Goal: Information Seeking & Learning: Learn about a topic

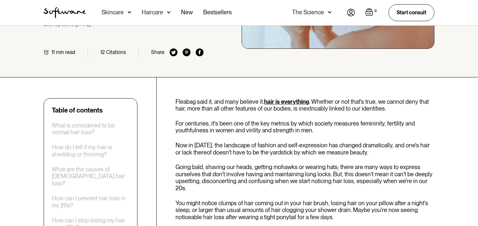
scroll to position [195, 0]
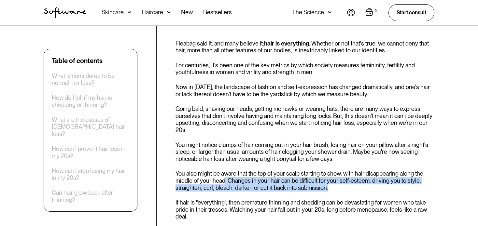
drag, startPoint x: 252, startPoint y: 182, endPoint x: 330, endPoint y: 186, distance: 77.8
click at [330, 186] on p "You also might be aware that the top of your scalp starting to show, with hair …" at bounding box center [304, 180] width 259 height 21
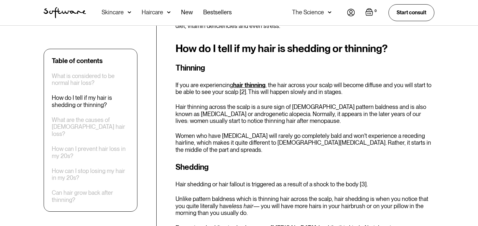
scroll to position [520, 0]
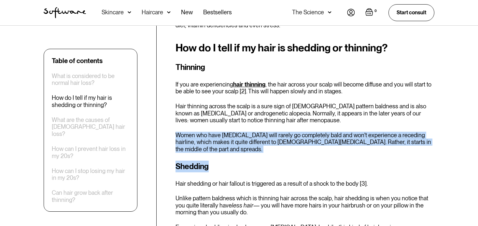
drag, startPoint x: 176, startPoint y: 125, endPoint x: 210, endPoint y: 146, distance: 40.7
click at [210, 146] on div "How do I tell if my hair is shedding or thinning? Thinning If you are experienc…" at bounding box center [304, 143] width 259 height 203
click at [239, 161] on h3 "Shedding" at bounding box center [304, 167] width 259 height 12
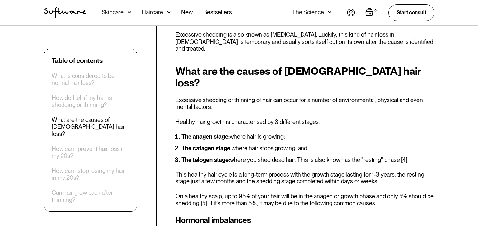
scroll to position [716, 0]
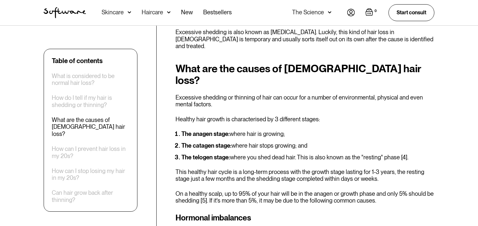
click at [234, 131] on li "The anagen stage: where hair is growing;" at bounding box center [307, 134] width 253 height 7
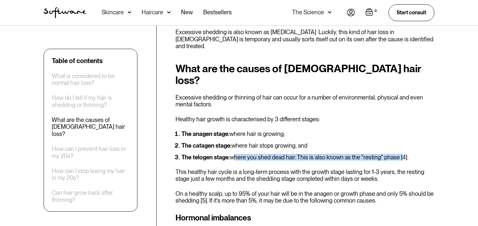
drag, startPoint x: 231, startPoint y: 132, endPoint x: 398, endPoint y: 131, distance: 167.2
click at [398, 154] on li "The telogen stage: where you shed dead hair. This is also known as the "resting…" at bounding box center [307, 157] width 253 height 7
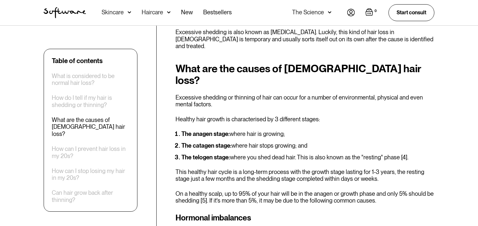
click at [364, 190] on p "On a healthy scalp, up to 95% of your hair will be in the anagen or growth phas…" at bounding box center [304, 197] width 259 height 14
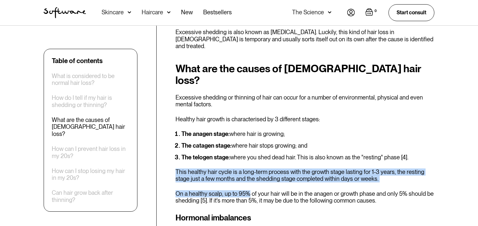
drag, startPoint x: 177, startPoint y: 148, endPoint x: 247, endPoint y: 167, distance: 72.7
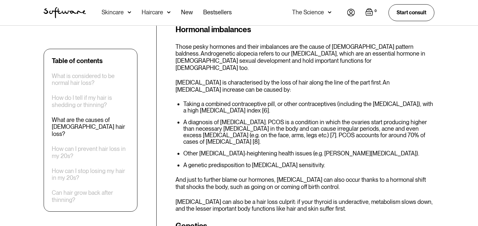
scroll to position [911, 0]
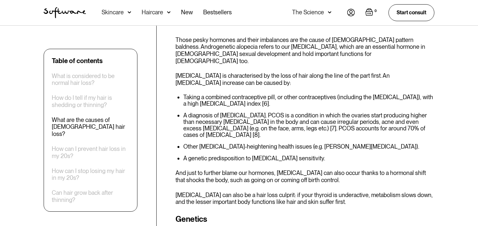
drag, startPoint x: 174, startPoint y: 140, endPoint x: 326, endPoint y: 147, distance: 152.4
click at [301, 192] on p "Hypothyroidism can also be a hair loss culprit: if your thyroid is underactive,…" at bounding box center [304, 199] width 259 height 14
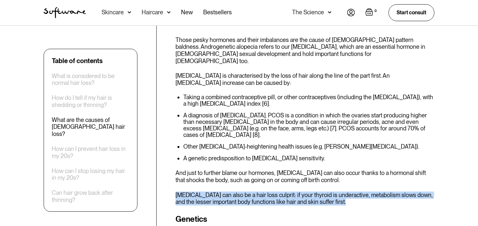
drag, startPoint x: 176, startPoint y: 160, endPoint x: 334, endPoint y: 169, distance: 158.1
click at [334, 192] on p "Hypothyroidism can also be a hair loss culprit: if your thyroid is underactive,…" at bounding box center [304, 199] width 259 height 14
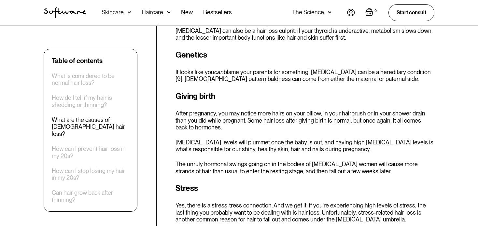
scroll to position [1139, 0]
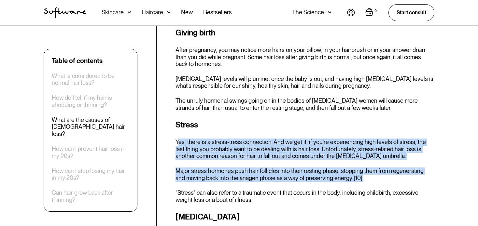
drag, startPoint x: 179, startPoint y: 110, endPoint x: 351, endPoint y: 144, distance: 175.1
click at [351, 144] on div "Stress Yes, there is a stress-tress connection. And we get it: if you're experi…" at bounding box center [304, 161] width 259 height 84
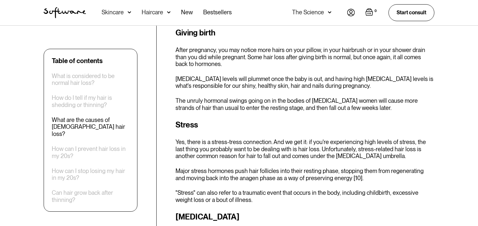
click at [255, 189] on p ""Stress" can also refer to a traumatic event that occurs in the body, including…" at bounding box center [304, 196] width 259 height 14
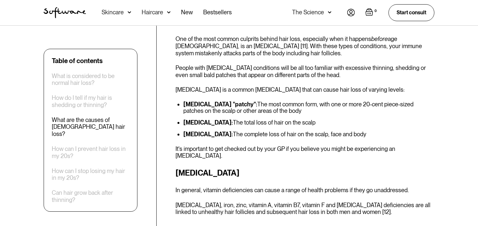
scroll to position [1366, 0]
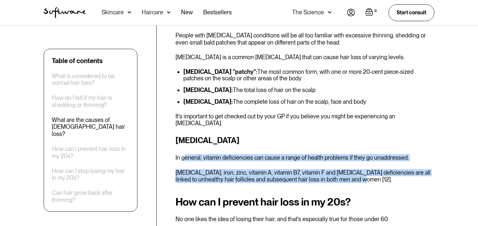
drag, startPoint x: 183, startPoint y: 126, endPoint x: 339, endPoint y: 150, distance: 157.6
click at [339, 150] on div "Vitamin deficiency In general, vitamin deficiencies can cause a range of health…" at bounding box center [304, 159] width 259 height 48
click at [339, 169] on p "Vitamin D, iron, zinc, vitamin A, vitamin B7, vitamin F and vitamin E deficienc…" at bounding box center [304, 176] width 259 height 14
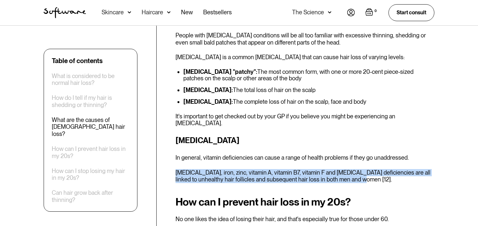
drag, startPoint x: 339, startPoint y: 150, endPoint x: 172, endPoint y: 138, distance: 167.6
click at [200, 169] on p "Vitamin D, iron, zinc, vitamin A, vitamin B7, vitamin F and vitamin E deficienc…" at bounding box center [304, 176] width 259 height 14
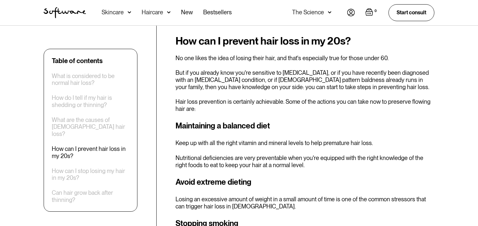
scroll to position [1529, 0]
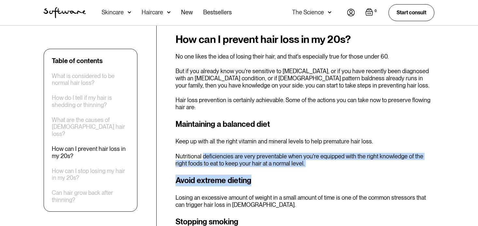
drag, startPoint x: 202, startPoint y: 124, endPoint x: 294, endPoint y: 135, distance: 92.4
click at [341, 175] on h3 "Avoid extreme dieting" at bounding box center [304, 181] width 259 height 12
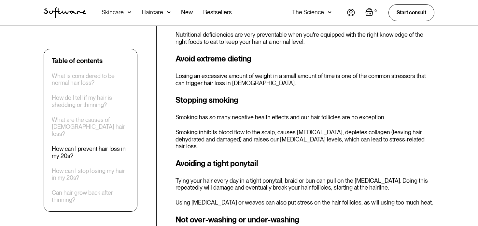
scroll to position [1692, 0]
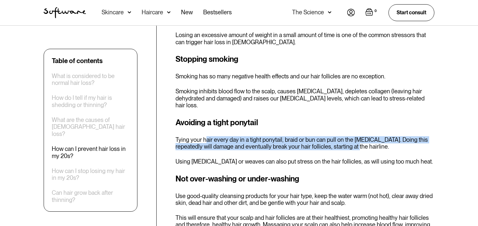
drag, startPoint x: 207, startPoint y: 100, endPoint x: 331, endPoint y: 105, distance: 124.0
click at [331, 136] on p "Tying your hair every day in a tight ponytail, braid or bun can pull on the hai…" at bounding box center [304, 143] width 259 height 14
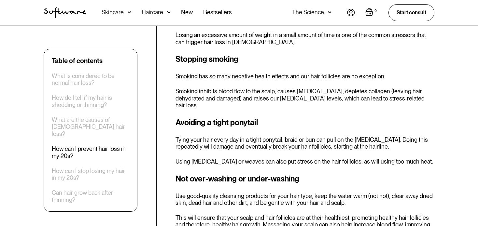
click at [349, 136] on p "Tying your hair every day in a tight ponytail, braid or bun can pull on the hai…" at bounding box center [304, 143] width 259 height 14
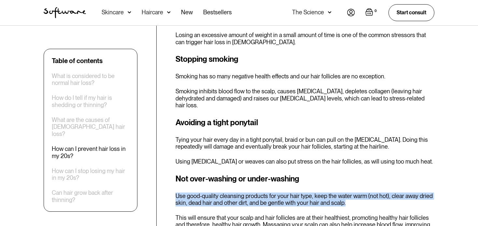
drag, startPoint x: 172, startPoint y: 156, endPoint x: 347, endPoint y: 160, distance: 174.4
click at [327, 193] on p "Use good-quality cleansing products for your hair type, keep the water warm (no…" at bounding box center [304, 200] width 259 height 14
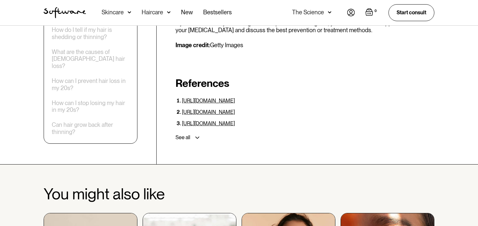
scroll to position [2277, 0]
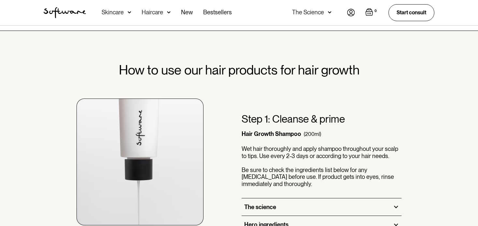
scroll to position [390, 0]
